Goal: Find specific page/section: Find specific page/section

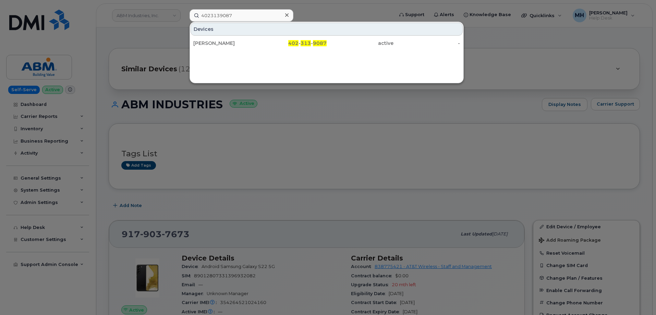
scroll to position [103, 0]
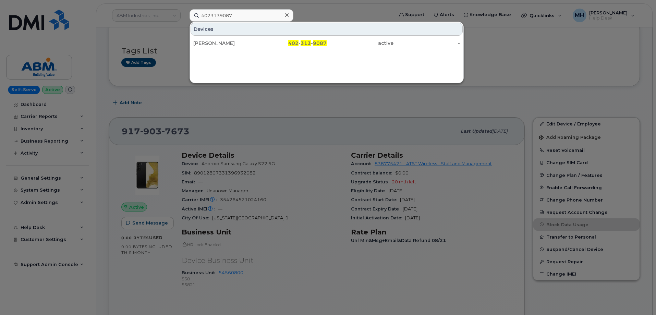
click at [288, 17] on icon at bounding box center [286, 14] width 3 height 5
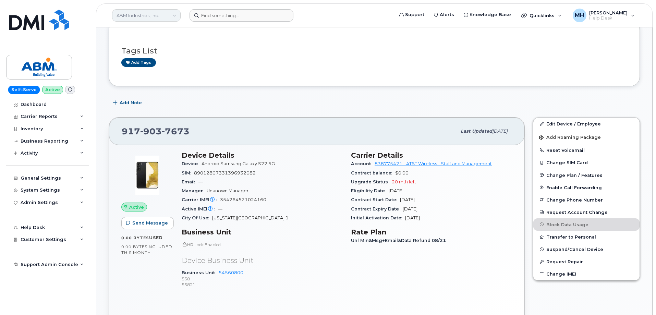
click at [144, 12] on link "ABM Industries, Inc." at bounding box center [146, 15] width 69 height 12
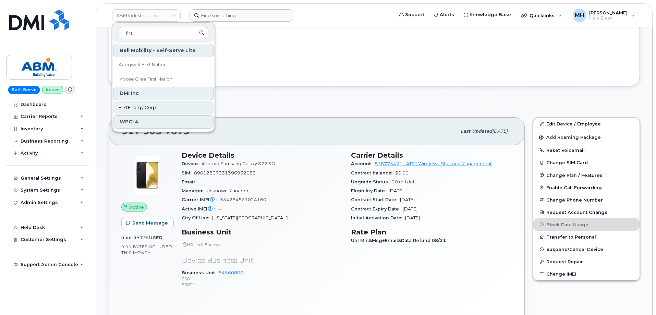
type input "firs"
click at [130, 107] on span "FirstEnergy Corp" at bounding box center [137, 107] width 37 height 7
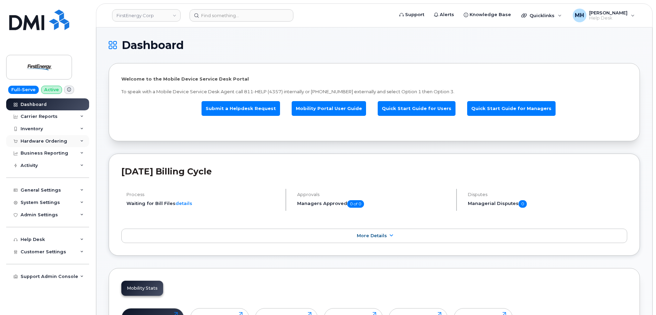
click at [35, 142] on div "Hardware Ordering" at bounding box center [44, 140] width 47 height 5
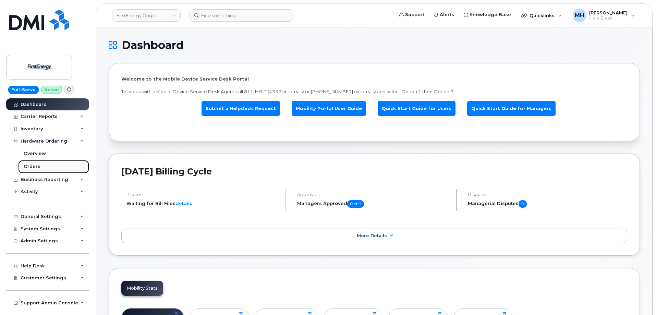
click at [39, 162] on link "Orders" at bounding box center [53, 166] width 71 height 13
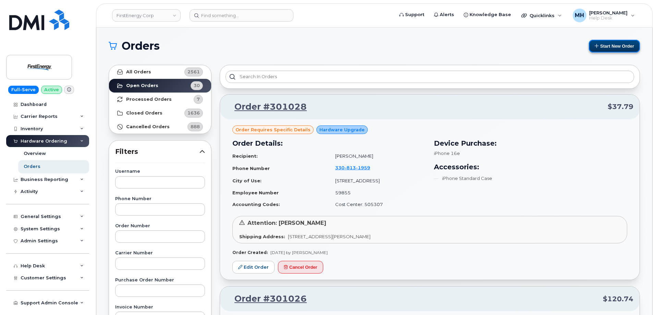
click at [614, 50] on button "Start New Order" at bounding box center [614, 46] width 51 height 13
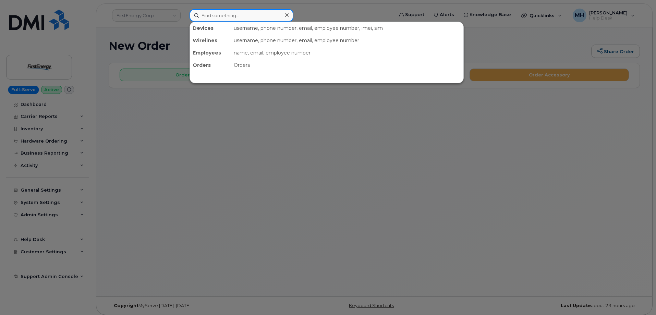
click at [228, 16] on input at bounding box center [241, 15] width 104 height 12
paste input "300553"
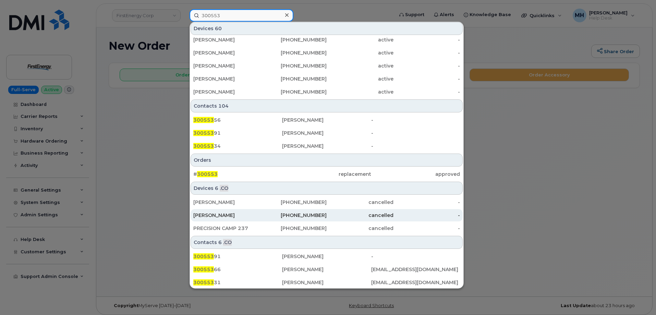
scroll to position [200, 0]
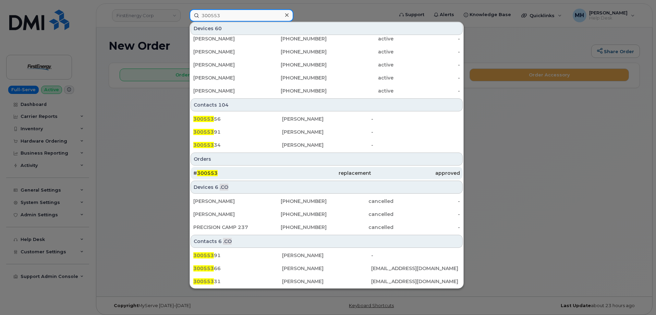
type input "300553"
click at [280, 173] on div "# 300553" at bounding box center [237, 173] width 89 height 7
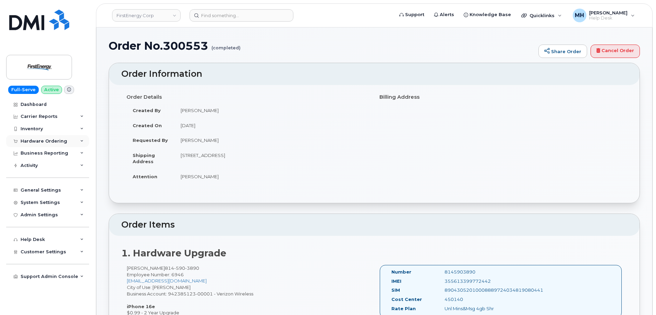
click at [48, 140] on div "Hardware Ordering" at bounding box center [44, 140] width 47 height 5
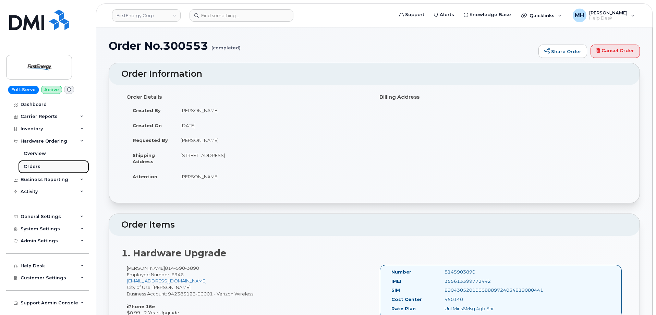
click at [44, 164] on link "Orders" at bounding box center [53, 166] width 71 height 13
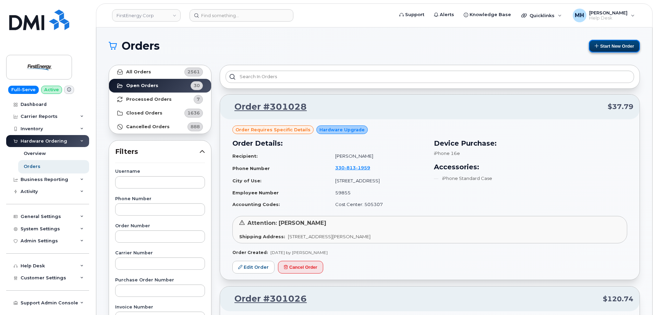
click at [597, 49] on button "Start New Order" at bounding box center [614, 46] width 51 height 13
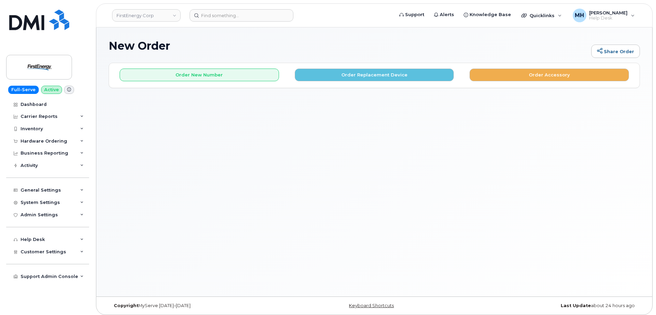
click at [259, 82] on div "Order New Number Order Replacement Device Order Accessory Please choose the car…" at bounding box center [374, 75] width 530 height 24
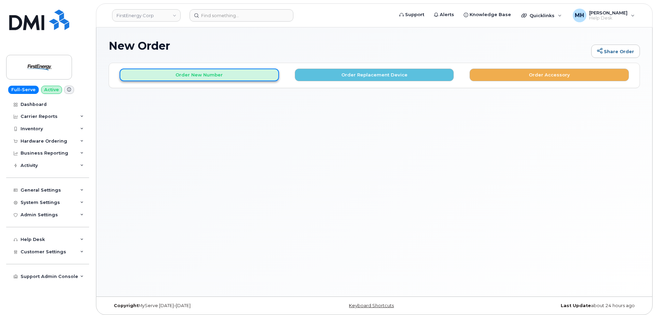
click at [258, 79] on button "Order New Number" at bounding box center [199, 75] width 159 height 13
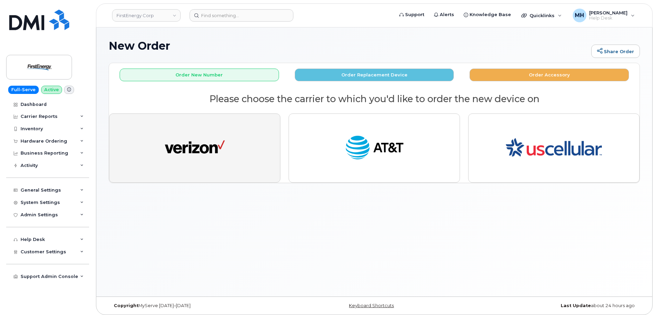
click at [232, 136] on button "button" at bounding box center [194, 147] width 171 height 69
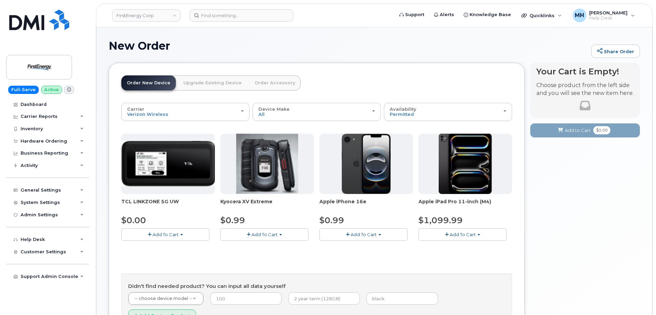
click at [352, 236] on span "Add To Cart" at bounding box center [364, 234] width 26 height 5
click at [346, 252] on ul "$0.99 - 2 Year Activation" at bounding box center [355, 247] width 72 height 12
click at [349, 235] on span "button" at bounding box center [348, 234] width 4 height 4
click at [347, 246] on link "$0.99 - 2 Year Activation" at bounding box center [355, 247] width 69 height 9
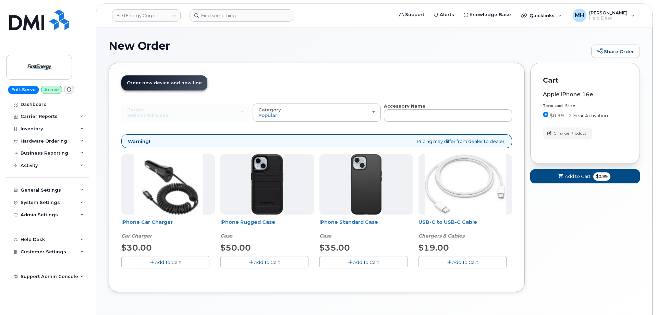
click at [191, 261] on button "Add To Cart" at bounding box center [165, 262] width 88 height 12
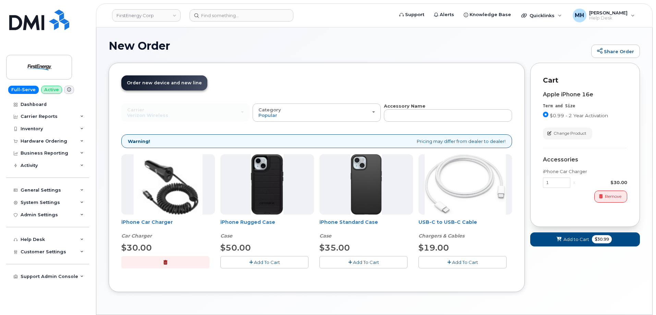
click at [458, 267] on button "Add To Cart" at bounding box center [462, 262] width 88 height 12
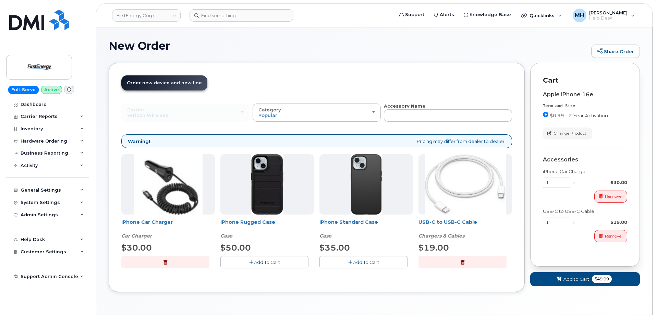
click at [291, 265] on button "Add To Cart" at bounding box center [264, 262] width 88 height 12
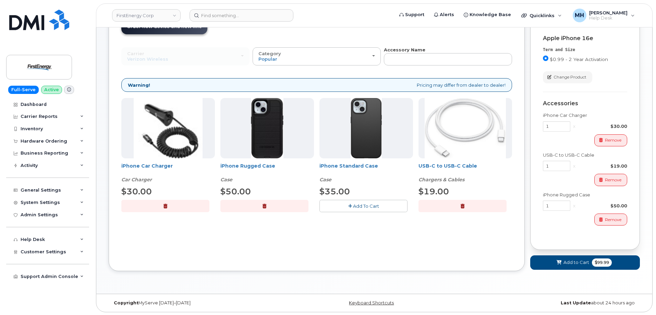
scroll to position [57, 0]
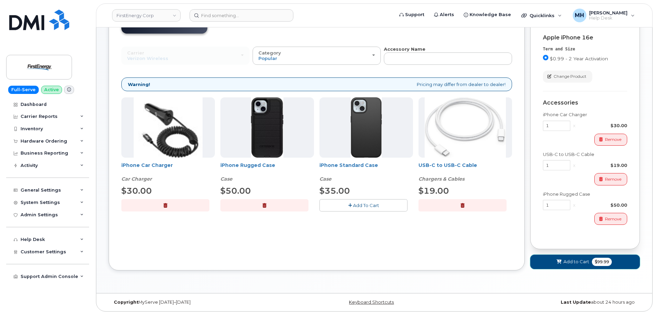
click at [543, 262] on button "Add to Cart $99.99" at bounding box center [585, 262] width 110 height 14
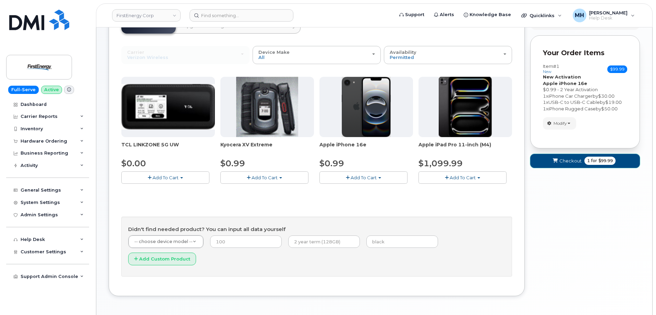
click at [563, 161] on span "Checkout" at bounding box center [570, 161] width 22 height 7
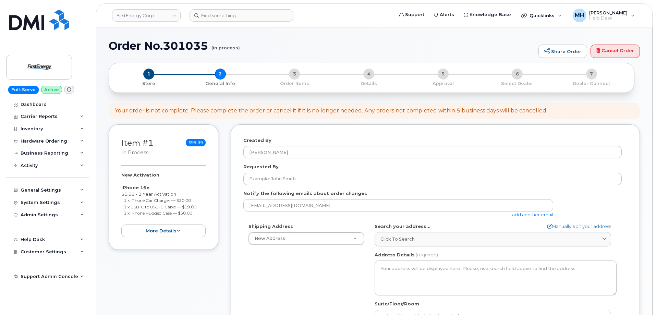
select select
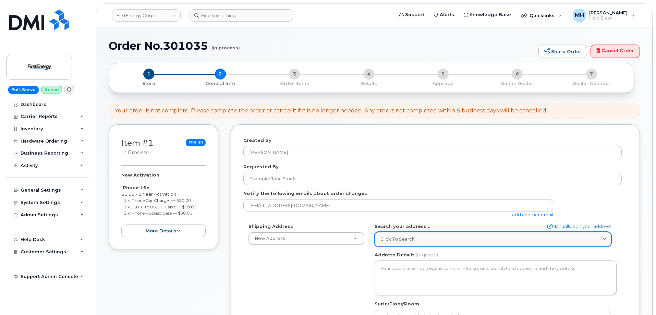
click at [421, 238] on div "Click to search" at bounding box center [492, 239] width 225 height 7
paste input "[STREET_ADDRESS][US_STATE]"
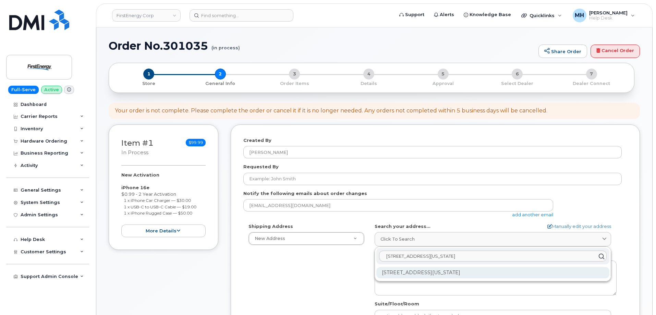
type input "[STREET_ADDRESS][US_STATE]"
click at [408, 273] on div "[STREET_ADDRESS][US_STATE]" at bounding box center [492, 272] width 233 height 11
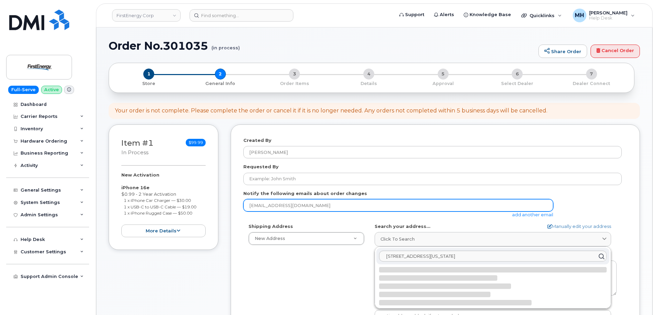
select select
type textarea "[STREET_ADDRESS][US_STATE]"
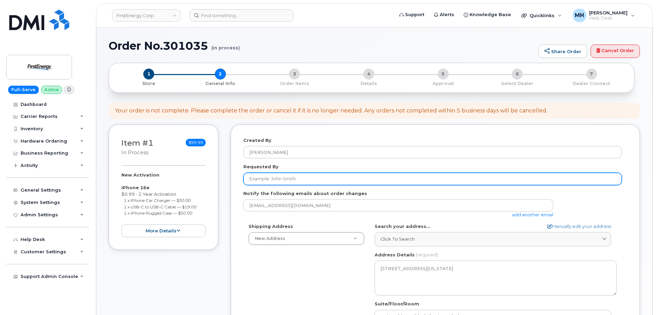
click at [299, 176] on input "Requested By" at bounding box center [432, 179] width 378 height 12
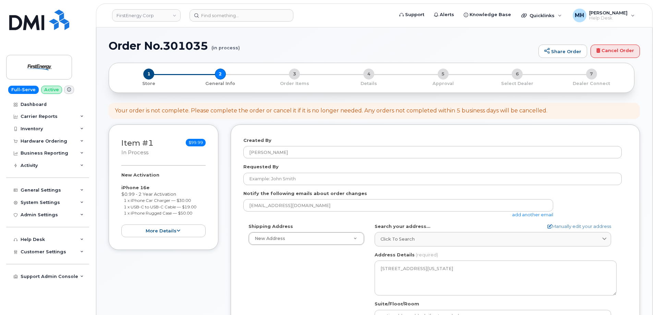
click at [291, 172] on div "Requested By" at bounding box center [435, 174] width 384 height 22
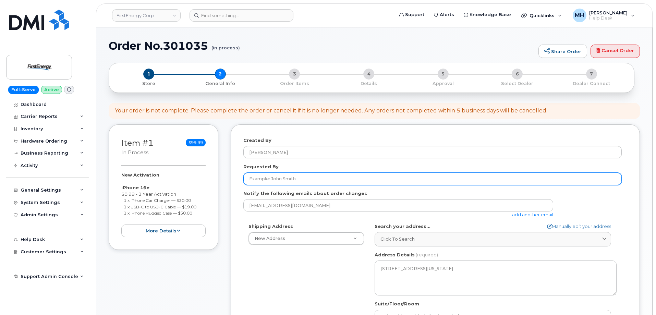
click at [295, 178] on input "Requested By" at bounding box center [432, 179] width 378 height 12
paste input "[PERSON_NAME]"
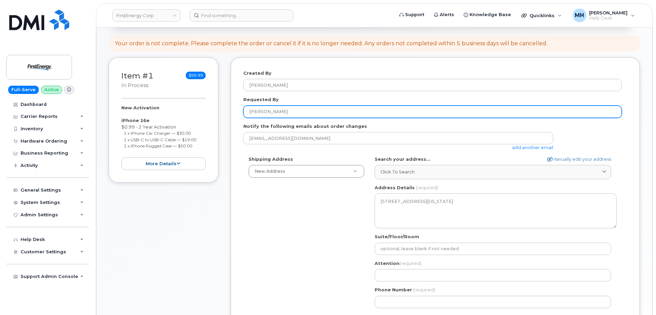
scroll to position [69, 0]
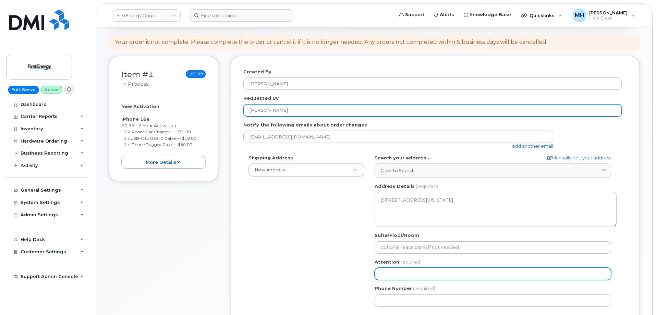
type input "[PERSON_NAME]"
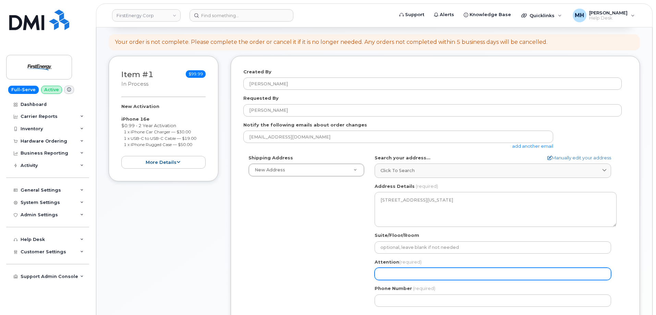
click at [414, 271] on input "Attention (required)" at bounding box center [493, 274] width 236 height 12
paste input "[PERSON_NAME]"
select select
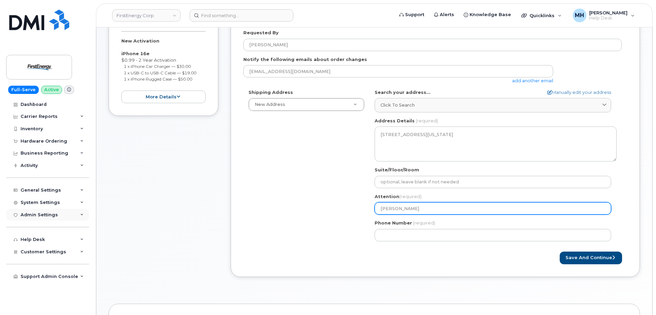
scroll to position [137, 0]
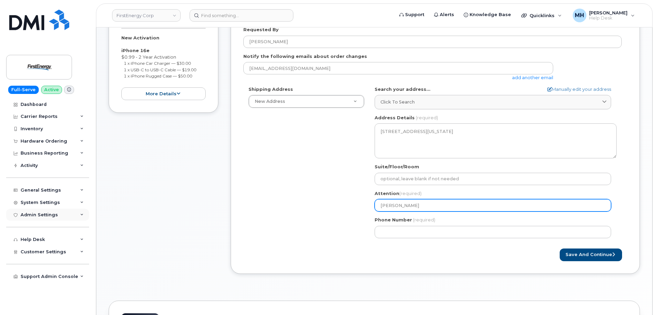
type input "[PERSON_NAME]"
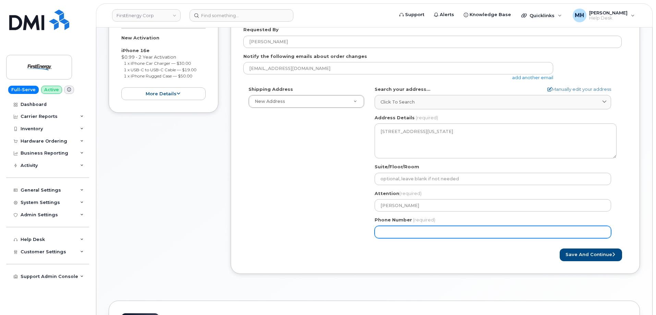
click at [390, 232] on input "Phone Number" at bounding box center [493, 232] width 236 height 12
paste input "7245412272"
click at [404, 233] on input "Phone Number" at bounding box center [493, 232] width 236 height 12
select select
type input "7245412272"
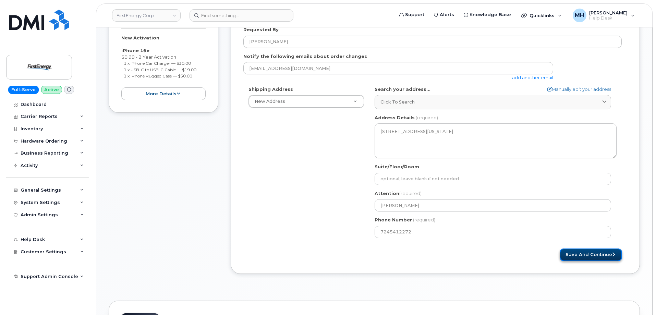
click at [576, 253] on button "Save and Continue" at bounding box center [591, 254] width 62 height 13
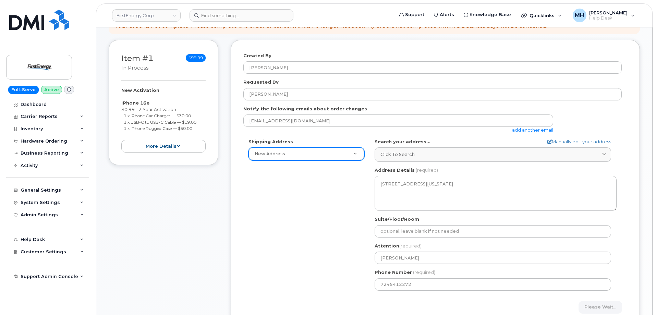
scroll to position [0, 0]
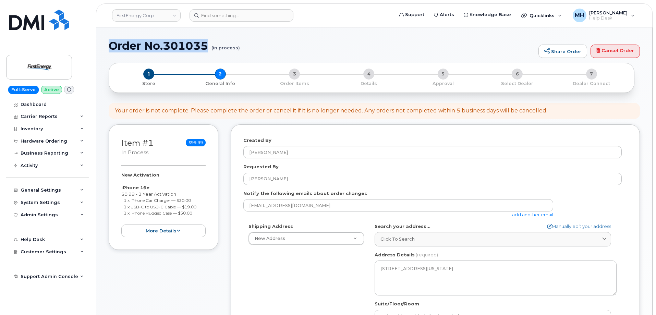
drag, startPoint x: 211, startPoint y: 45, endPoint x: 113, endPoint y: 44, distance: 98.0
click at [113, 44] on h1 "Order No.301035 (in process)" at bounding box center [322, 46] width 426 height 12
copy h1 "Order No.301035"
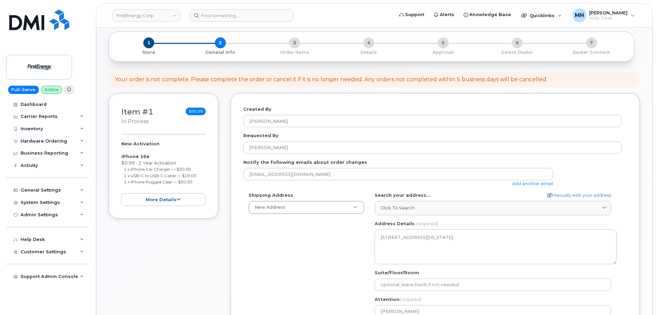
scroll to position [85, 0]
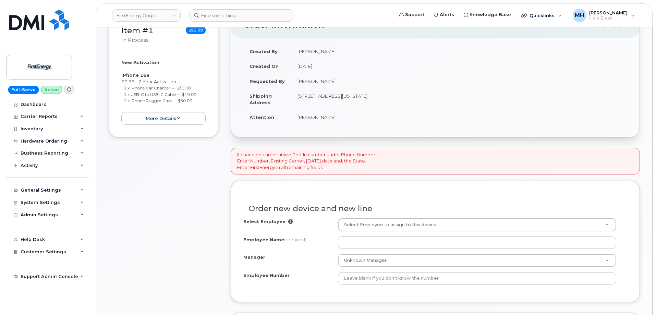
scroll to position [146, 0]
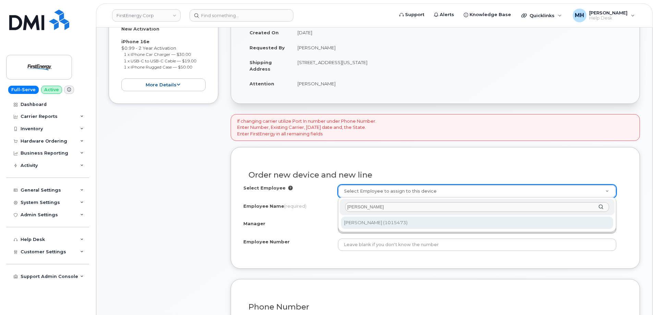
type input "[PERSON_NAME]"
type input "2363764"
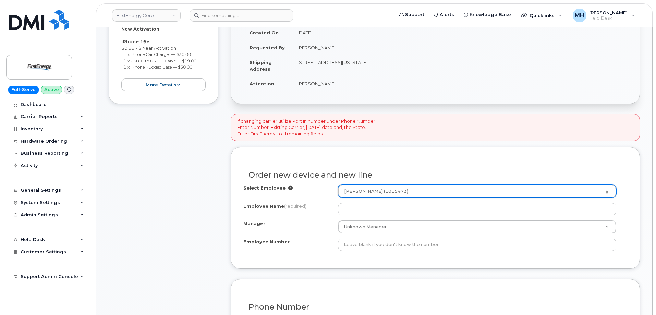
type input "[PERSON_NAME]"
select select "? number:2069395 ?"
type input "1015473"
type input "2355 Oakland Avenue"
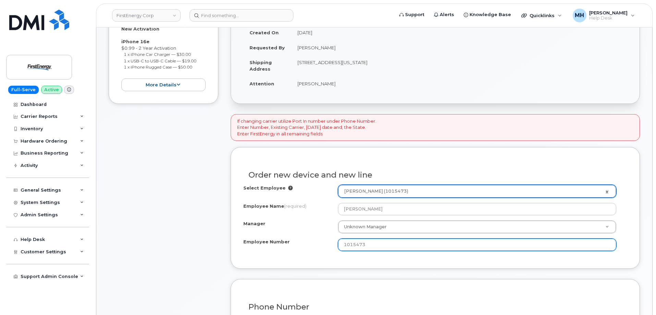
select select "2069395"
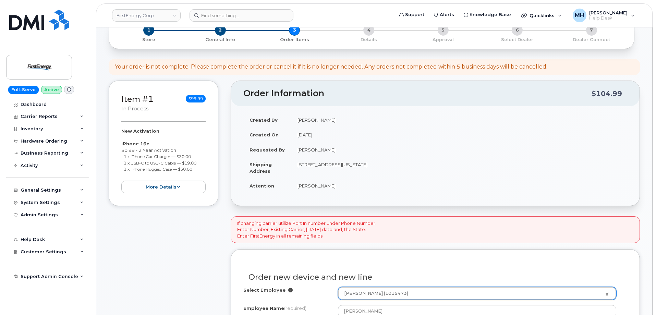
scroll to position [43, 0]
click at [377, 165] on td "2355 Oakland Ave INDIANA PA 15701-3392 UNITED STATES" at bounding box center [459, 168] width 336 height 21
copy td "15701"
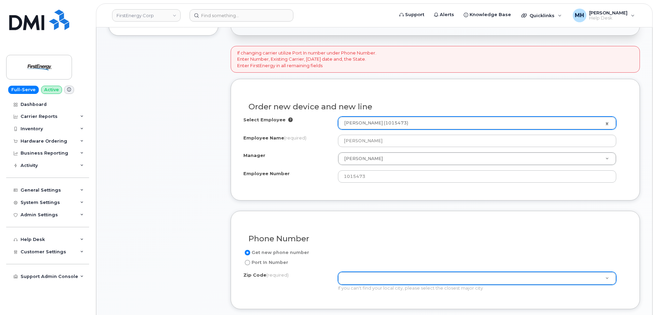
scroll to position [249, 0]
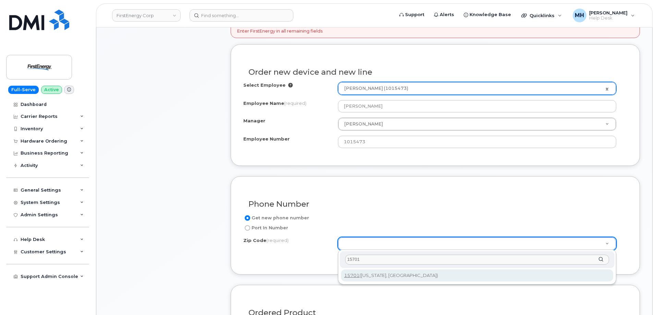
type input "15701"
type input "15701 (Indiana, PA)"
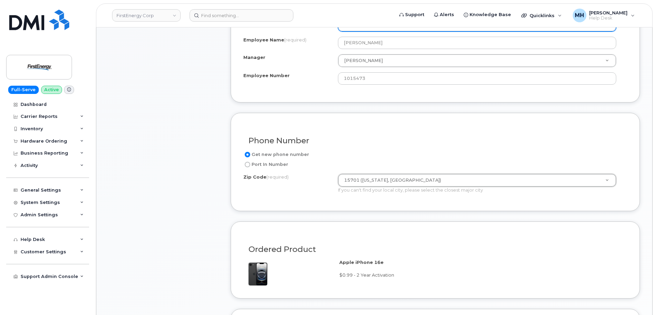
scroll to position [420, 0]
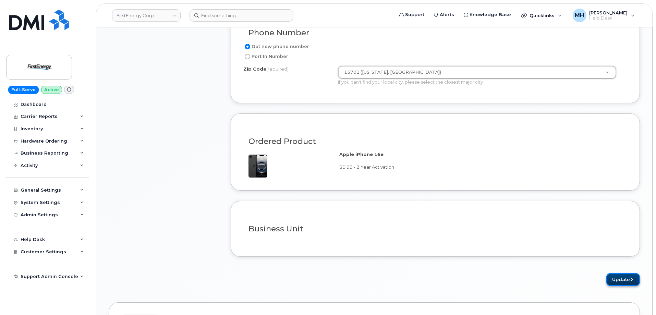
click at [620, 282] on button "Update" at bounding box center [623, 279] width 34 height 13
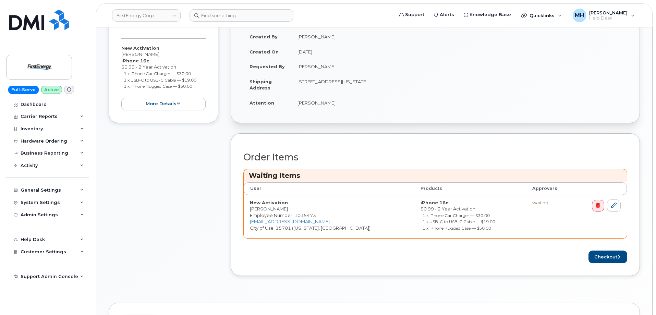
scroll to position [240, 0]
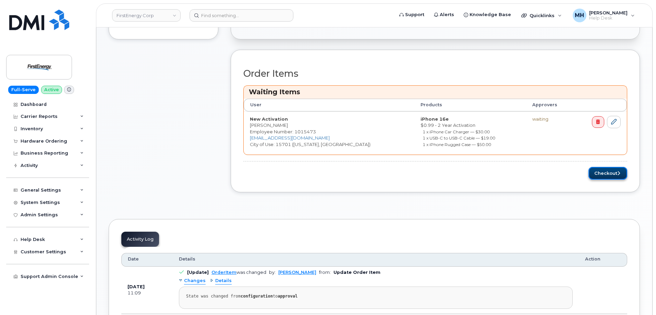
click at [606, 174] on button "Checkout" at bounding box center [607, 173] width 39 height 13
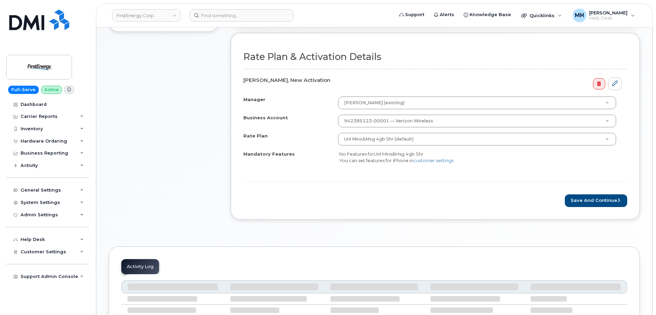
scroll to position [240, 0]
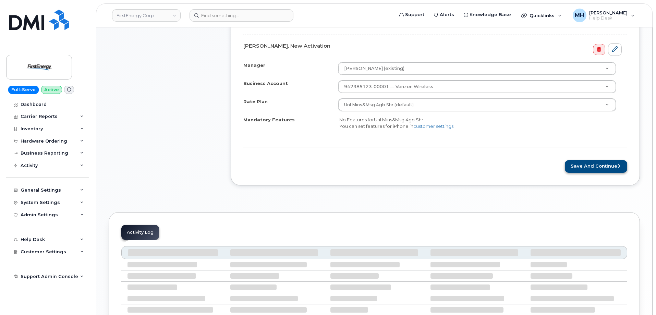
click at [590, 172] on div "Rate Plan & Activation Details Danielle Pisarcik, New Activation Manager Scott …" at bounding box center [435, 92] width 409 height 186
click at [595, 170] on button "Save and Continue" at bounding box center [596, 166] width 62 height 13
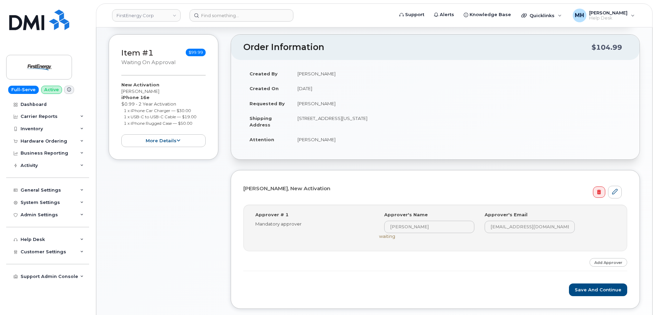
scroll to position [240, 0]
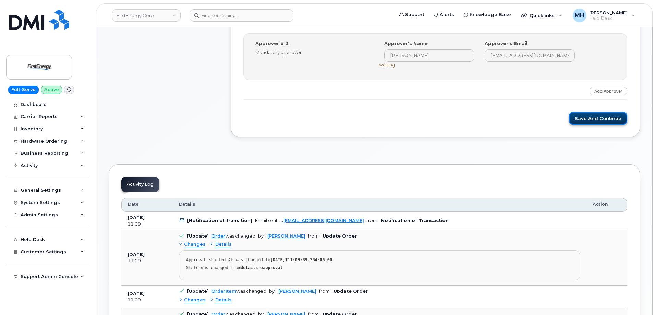
click at [582, 120] on button "Save and Continue" at bounding box center [598, 118] width 58 height 13
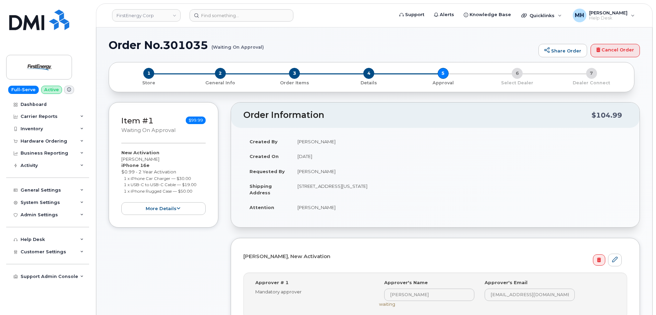
scroll to position [0, 0]
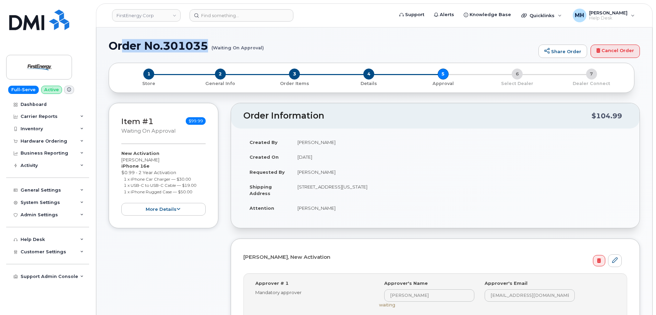
drag, startPoint x: 271, startPoint y: 49, endPoint x: 122, endPoint y: 49, distance: 149.1
click at [122, 49] on h1 "Order No.301035 (Waiting On Approval)" at bounding box center [322, 46] width 426 height 12
drag, startPoint x: 107, startPoint y: 49, endPoint x: 112, endPoint y: 47, distance: 5.9
drag, startPoint x: 109, startPoint y: 45, endPoint x: 262, endPoint y: 49, distance: 153.9
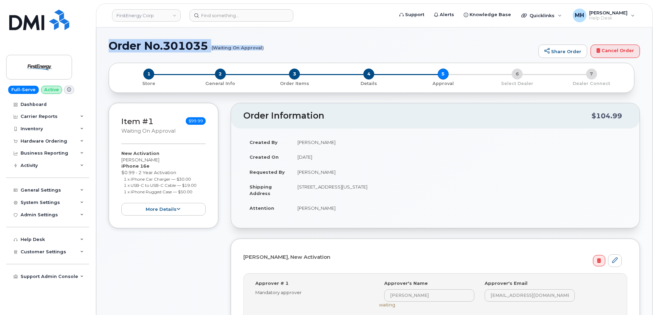
click at [262, 49] on h1 "Order No.301035 (Waiting On Approval)" at bounding box center [322, 46] width 426 height 12
click at [271, 49] on h1 "Order No.301035 (Waiting On Approval)" at bounding box center [322, 46] width 426 height 12
drag, startPoint x: 267, startPoint y: 47, endPoint x: 156, endPoint y: 47, distance: 111.4
click at [190, 47] on h1 "Order No.301035 (Waiting On Approval)" at bounding box center [322, 46] width 426 height 12
click at [153, 47] on h1 "Order No.301035 (Waiting On Approval)" at bounding box center [322, 46] width 426 height 12
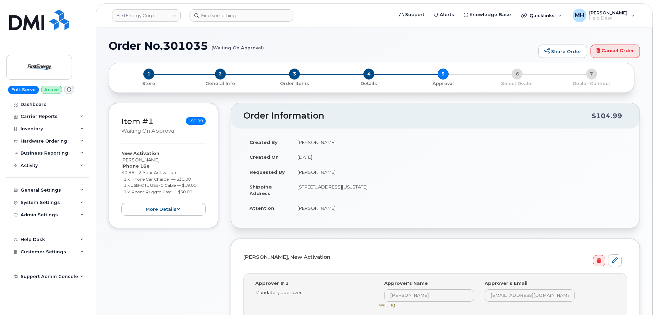
click at [113, 45] on h1 "Order No.301035 (Waiting On Approval)" at bounding box center [322, 46] width 426 height 12
drag, startPoint x: 110, startPoint y: 45, endPoint x: 263, endPoint y: 49, distance: 153.6
click at [263, 49] on h1 "Order No.301035 (Waiting On Approval)" at bounding box center [322, 46] width 426 height 12
copy h1 "Order No.301035 (Waiting On Approval)"
click at [149, 17] on link "FirstEnergy Corp" at bounding box center [146, 15] width 69 height 12
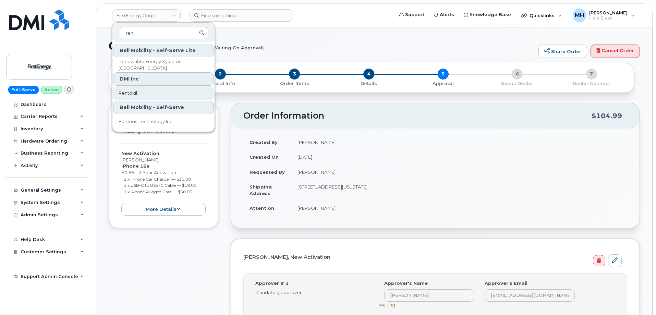
type input "ren"
click at [131, 95] on span "Rentokil" at bounding box center [128, 93] width 19 height 7
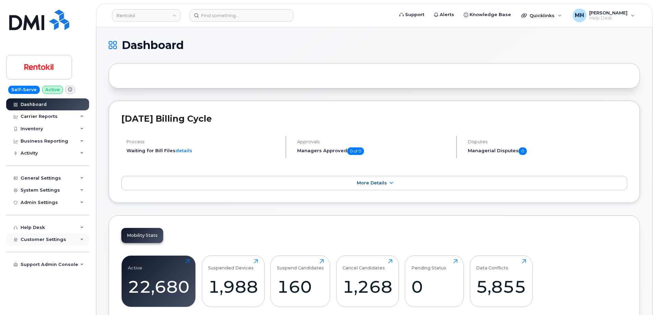
click at [54, 237] on span "Customer Settings" at bounding box center [44, 239] width 46 height 5
drag, startPoint x: 47, startPoint y: 43, endPoint x: 175, endPoint y: 42, distance: 128.2
click at [47, 43] on link at bounding box center [39, 29] width 66 height 39
click at [48, 237] on span "Customer Settings" at bounding box center [44, 239] width 46 height 5
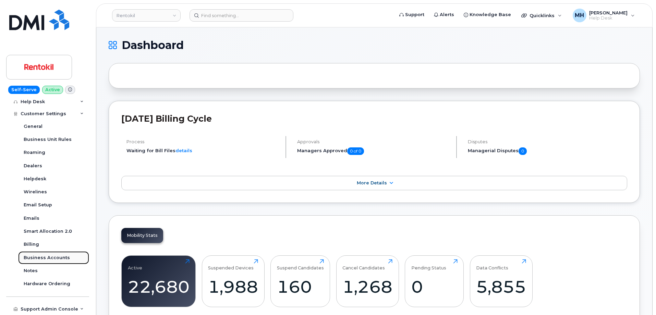
click at [63, 255] on div "Business Accounts" at bounding box center [47, 258] width 46 height 6
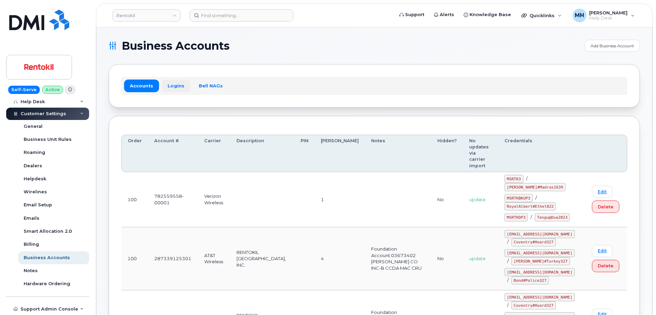
click at [183, 85] on link "Logins" at bounding box center [176, 86] width 28 height 12
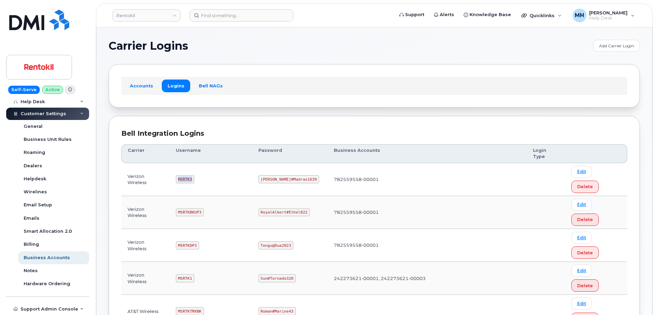
drag, startPoint x: 194, startPoint y: 165, endPoint x: 179, endPoint y: 165, distance: 15.1
click at [179, 175] on code "MSRTK3" at bounding box center [185, 179] width 19 height 8
copy code "MSRTK3"
drag, startPoint x: 299, startPoint y: 167, endPoint x: 259, endPoint y: 167, distance: 40.1
click at [259, 167] on td "[PERSON_NAME]#Madras1639" at bounding box center [289, 179] width 75 height 33
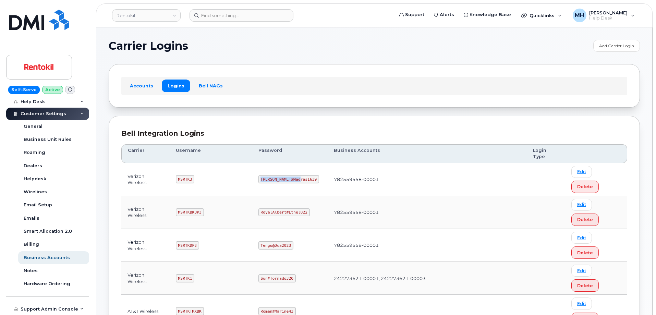
copy code "[PERSON_NAME]#Madras1639"
drag, startPoint x: 203, startPoint y: 184, endPoint x: 179, endPoint y: 184, distance: 23.7
click at [179, 208] on code "MSRTKBKUP3" at bounding box center [190, 212] width 28 height 8
copy code "MSRTKBKUP3"
drag, startPoint x: 306, startPoint y: 183, endPoint x: 260, endPoint y: 183, distance: 46.6
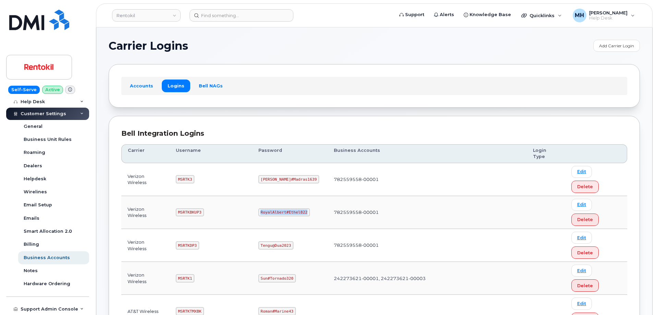
click at [260, 208] on code "RoyalAlbert#Ethel822" at bounding box center [283, 212] width 51 height 8
copy code "RoyalAlbert#Ethel822"
drag, startPoint x: 193, startPoint y: 220, endPoint x: 174, endPoint y: 220, distance: 18.8
click at [174, 262] on td "MSRTK1" at bounding box center [211, 278] width 83 height 33
copy code "MSRTK1"
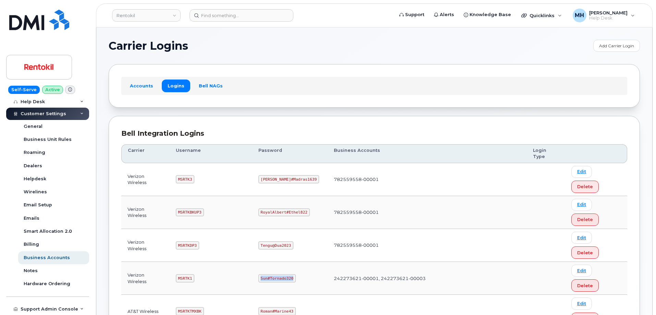
drag, startPoint x: 293, startPoint y: 219, endPoint x: 248, endPoint y: 219, distance: 45.2
click at [248, 262] on tr "Verizon Wireless MSRTK1 Sun#Tornado320 242273621-00001, 242273621-00003 Edit De…" at bounding box center [374, 278] width 506 height 33
copy tr "Sun#Tornado320"
